Goal: Transaction & Acquisition: Subscribe to service/newsletter

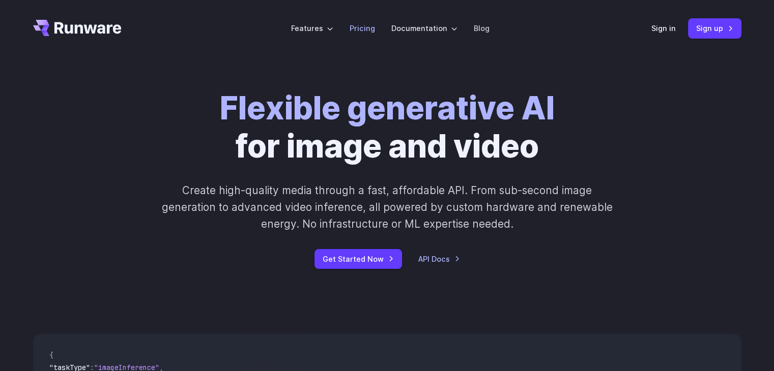
click at [366, 31] on link "Pricing" at bounding box center [362, 28] width 25 height 12
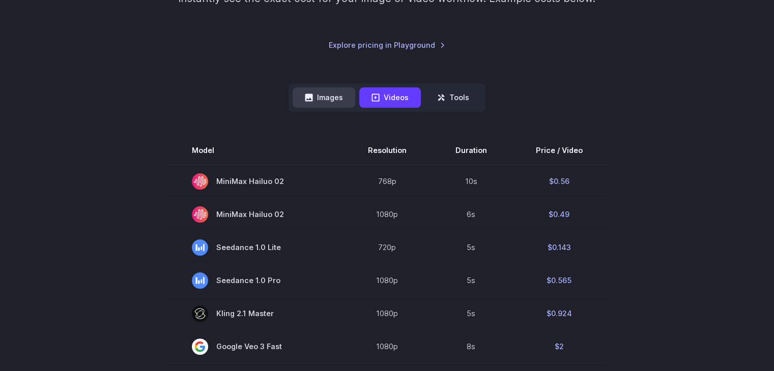
click at [325, 95] on button "Images" at bounding box center [324, 98] width 63 height 20
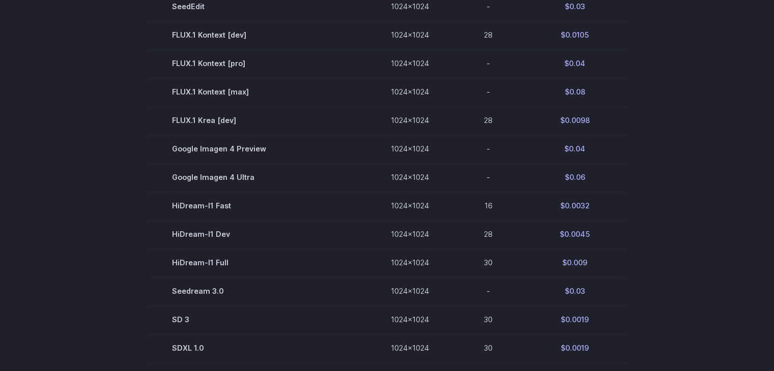
scroll to position [524, 0]
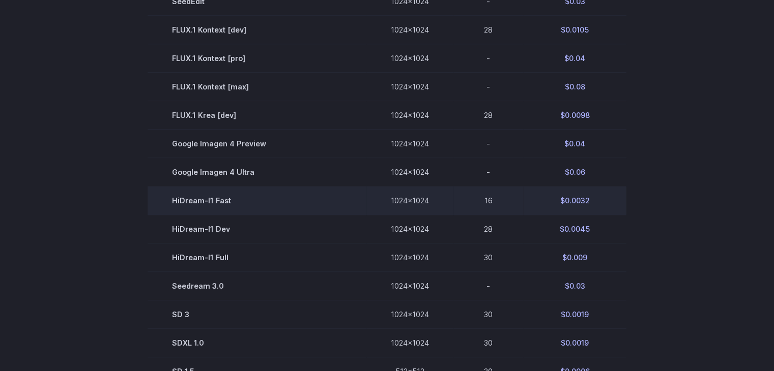
click at [196, 205] on td "HiDream-I1 Fast" at bounding box center [257, 201] width 219 height 28
copy tr "HiDream-I1 Fast"
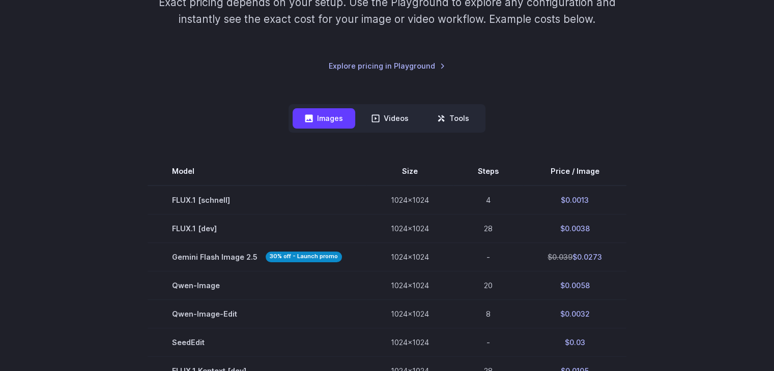
scroll to position [219, 0]
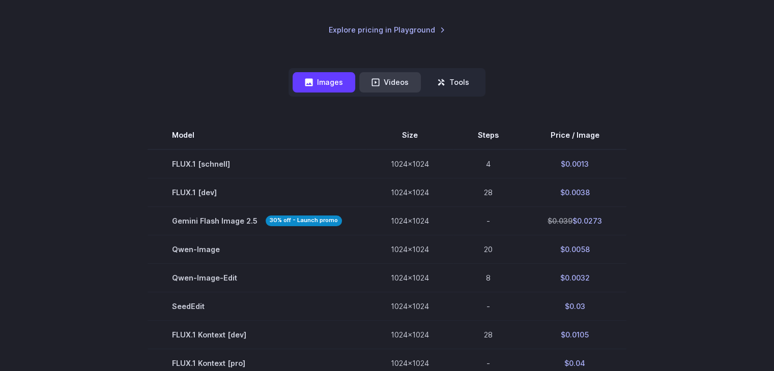
click at [394, 80] on button "Videos" at bounding box center [390, 82] width 62 height 20
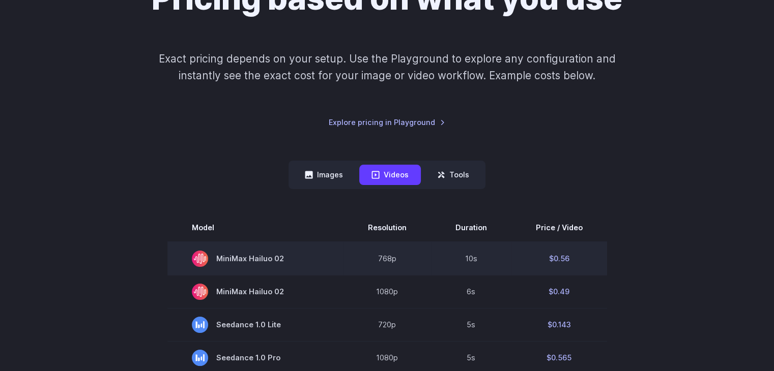
scroll to position [15, 0]
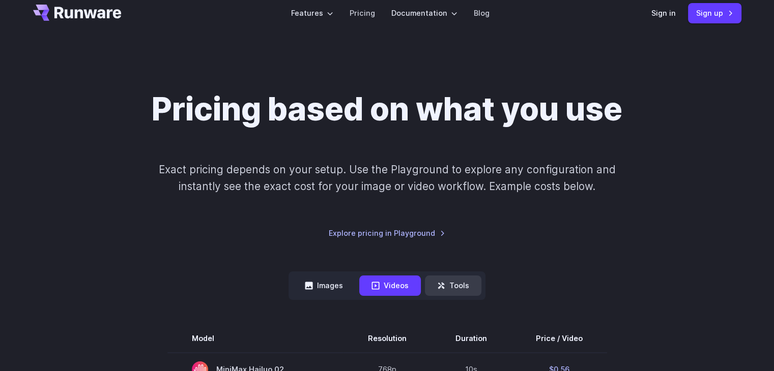
click at [456, 290] on button "Tools" at bounding box center [453, 286] width 56 height 20
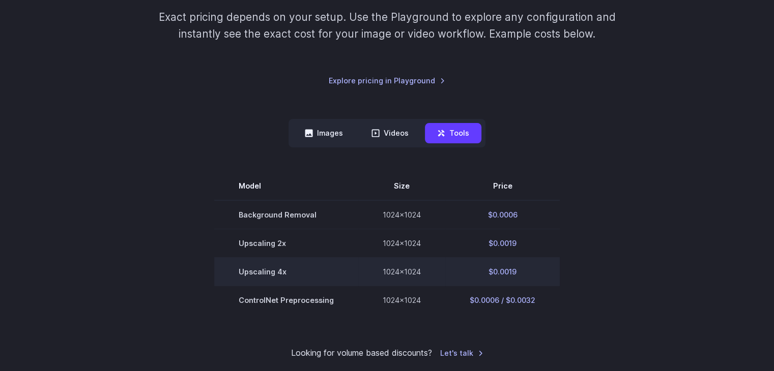
scroll to position [270, 0]
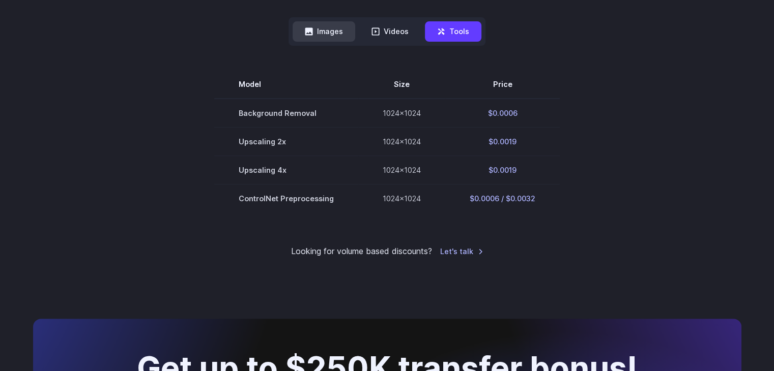
click at [315, 35] on button "Images" at bounding box center [324, 31] width 63 height 20
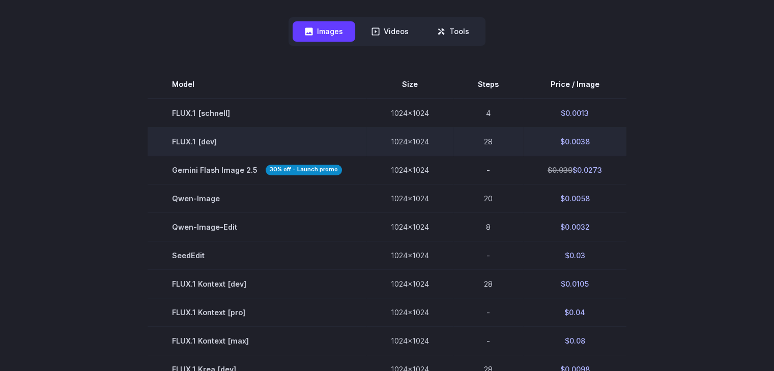
click at [201, 145] on td "FLUX.1 [dev]" at bounding box center [257, 141] width 219 height 28
click at [218, 146] on td "FLUX.1 [dev]" at bounding box center [257, 141] width 219 height 28
click at [563, 143] on td "$0.0038" at bounding box center [574, 141] width 103 height 28
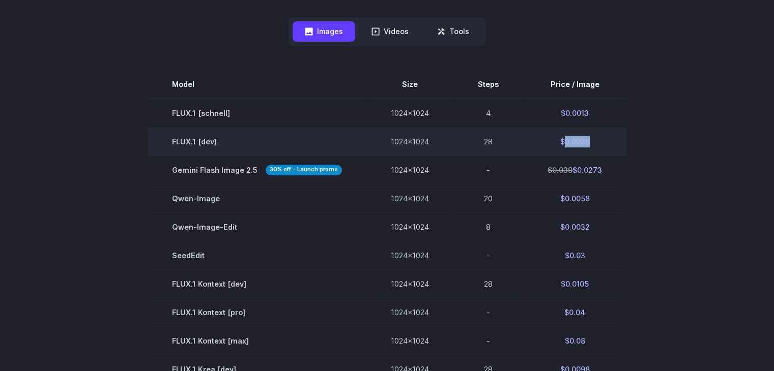
click at [563, 143] on td "$0.0038" at bounding box center [574, 141] width 103 height 28
click at [543, 141] on td "$0.0038" at bounding box center [574, 141] width 103 height 28
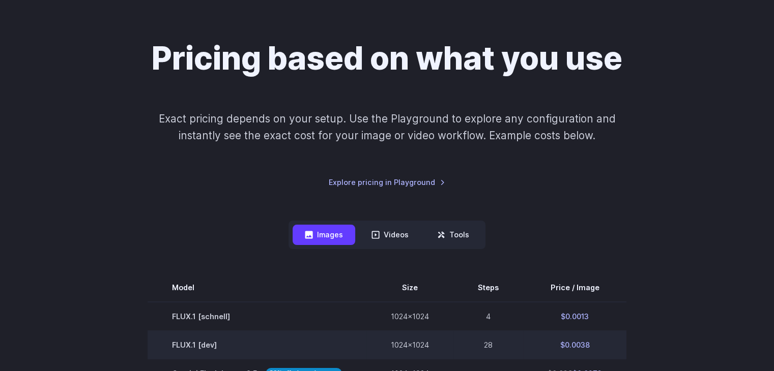
scroll to position [0, 0]
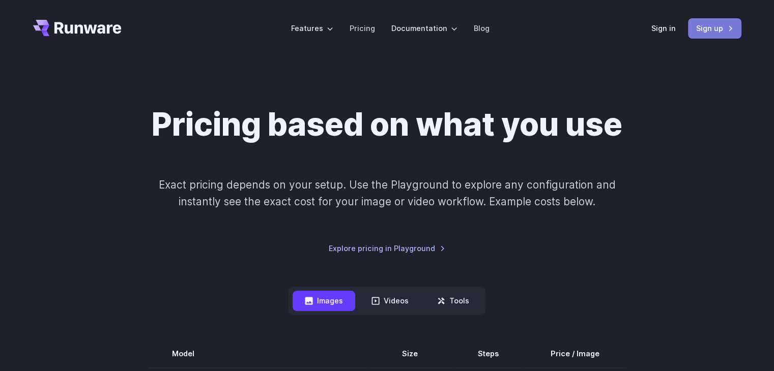
click at [705, 29] on link "Sign up" at bounding box center [714, 28] width 53 height 20
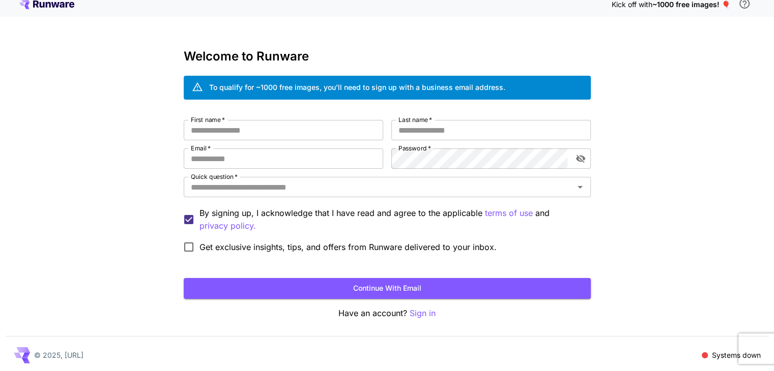
scroll to position [11, 0]
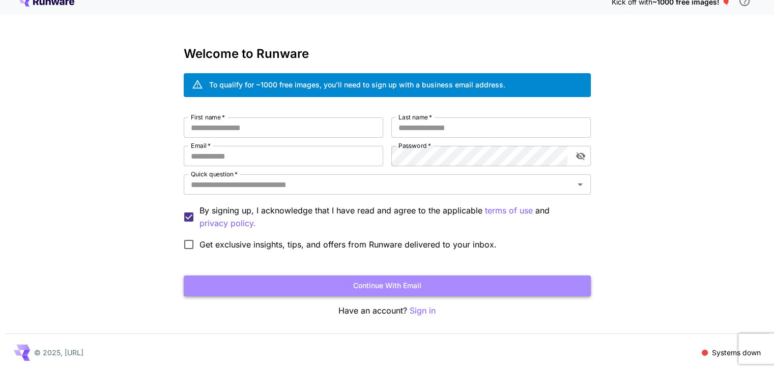
click at [363, 281] on button "Continue with email" at bounding box center [387, 286] width 407 height 21
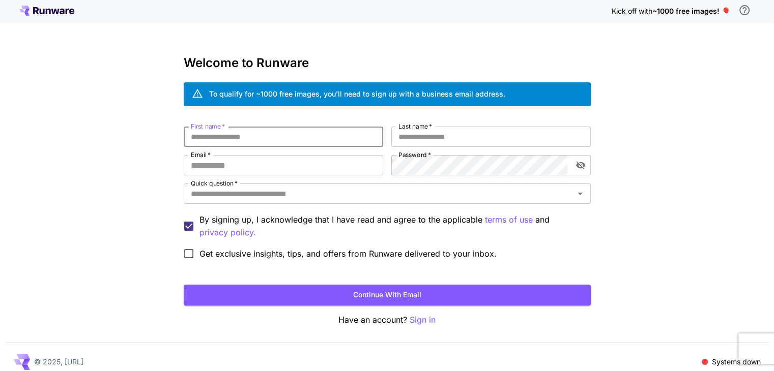
scroll to position [0, 0]
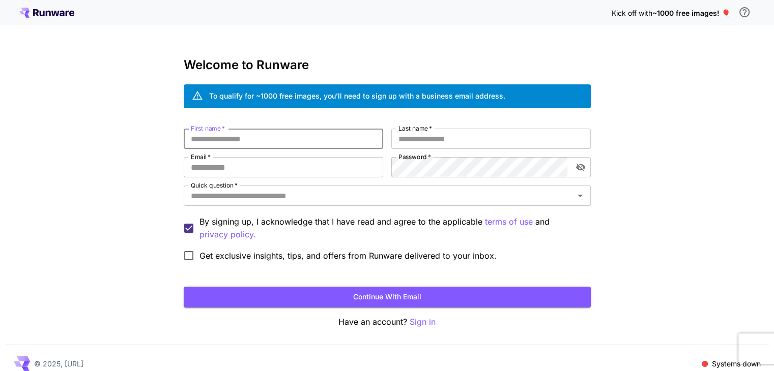
click at [661, 13] on span "~1000 free images! 🎈" at bounding box center [691, 13] width 78 height 9
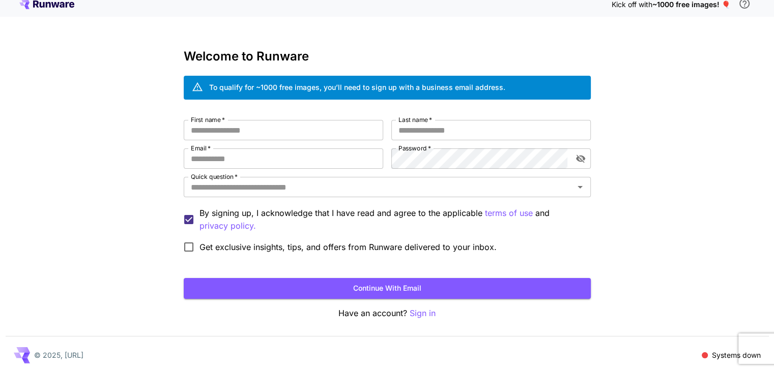
scroll to position [11, 0]
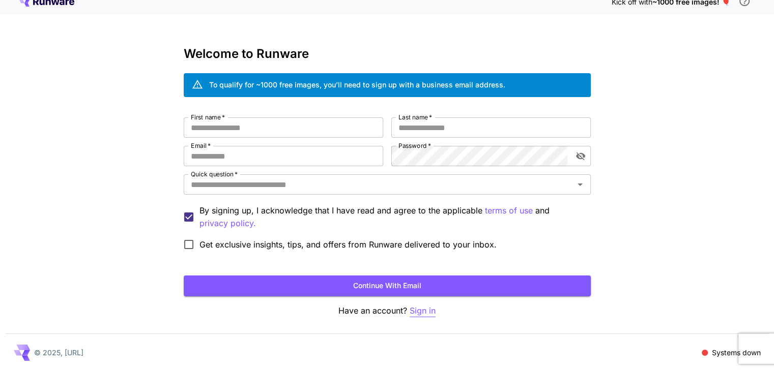
click at [427, 309] on p "Sign in" at bounding box center [423, 311] width 26 height 13
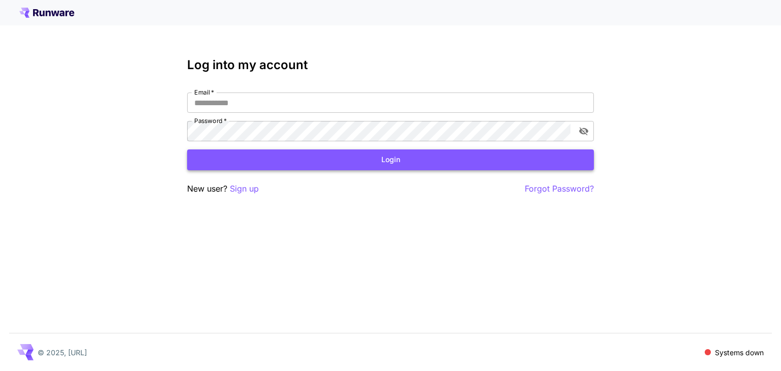
click at [385, 153] on button "Login" at bounding box center [390, 160] width 407 height 21
click at [64, 15] on icon at bounding box center [62, 14] width 5 height 6
